Goal: Find specific page/section: Find specific page/section

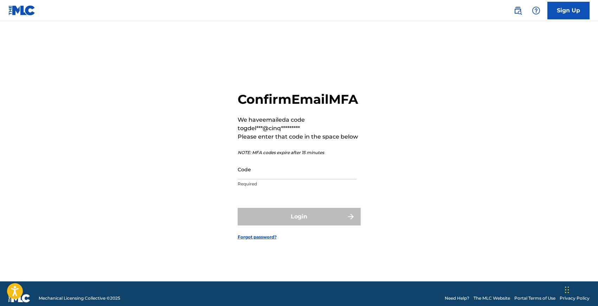
click at [267, 187] on div "Code Required" at bounding box center [296, 175] width 119 height 32
click at [266, 176] on input "Code" at bounding box center [296, 169] width 119 height 20
paste input "952460"
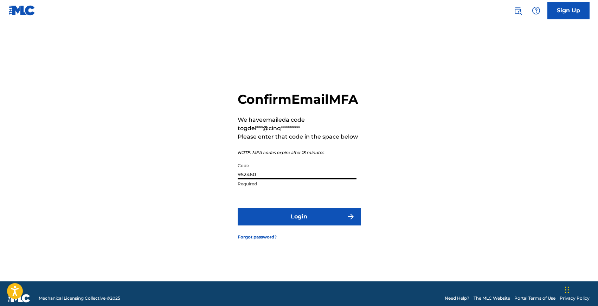
type input "952460"
click at [286, 224] on button "Login" at bounding box center [298, 217] width 123 height 18
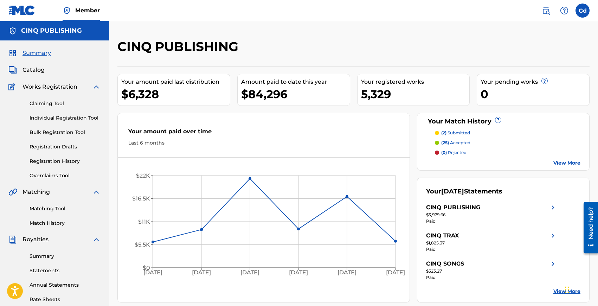
click at [292, 41] on div "CINQ PUBLISHING" at bounding box center [298, 49] width 363 height 21
click at [35, 73] on span "Catalog" at bounding box center [33, 70] width 22 height 8
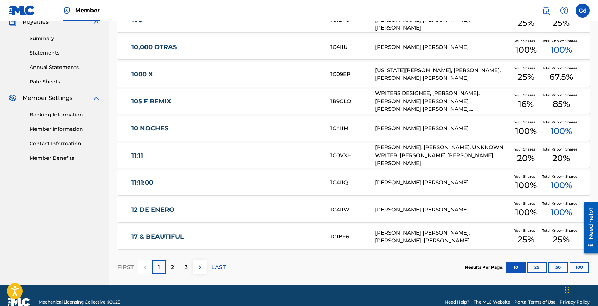
scroll to position [230, 0]
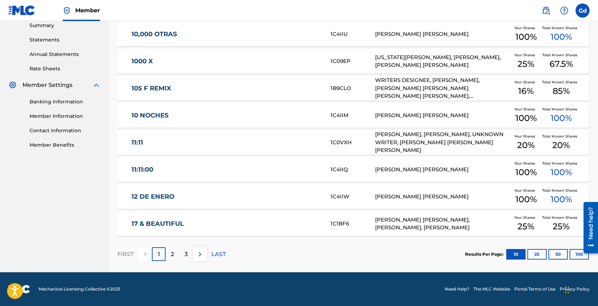
click at [174, 257] on div "2" at bounding box center [172, 254] width 14 height 14
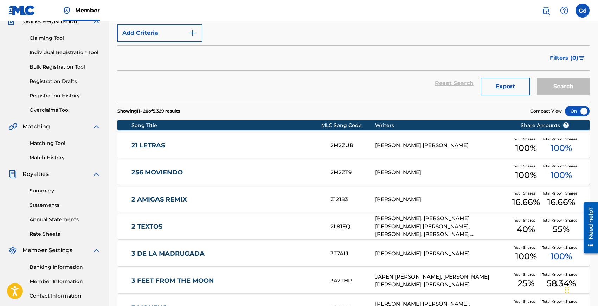
scroll to position [62, 0]
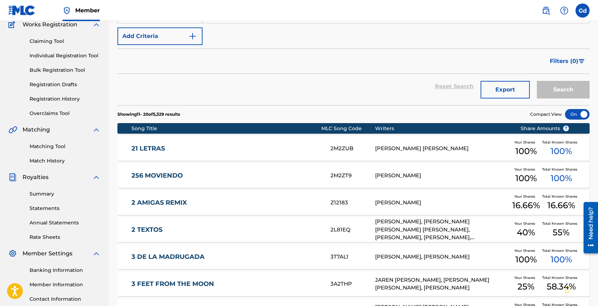
click at [154, 142] on div "21 LETRAS 2M2ZUB [PERSON_NAME] [PERSON_NAME] Your Shares 100 % Total Known Shar…" at bounding box center [353, 148] width 472 height 25
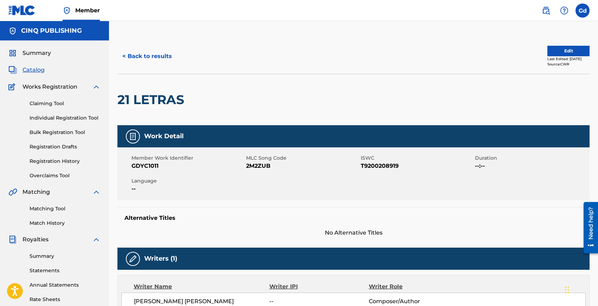
click at [39, 55] on span "Summary" at bounding box center [36, 53] width 28 height 8
